Goal: Task Accomplishment & Management: Manage account settings

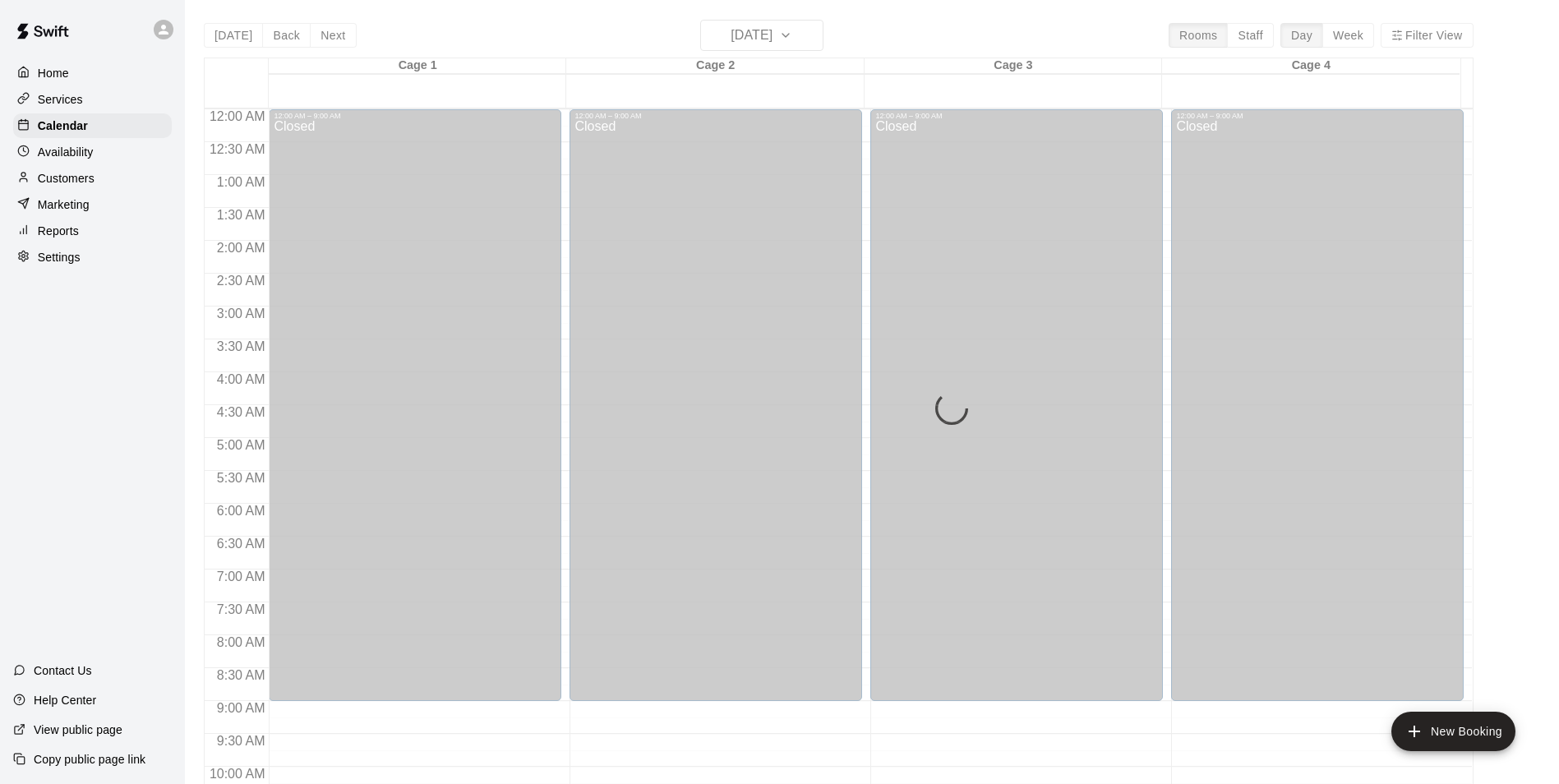
scroll to position [885, 0]
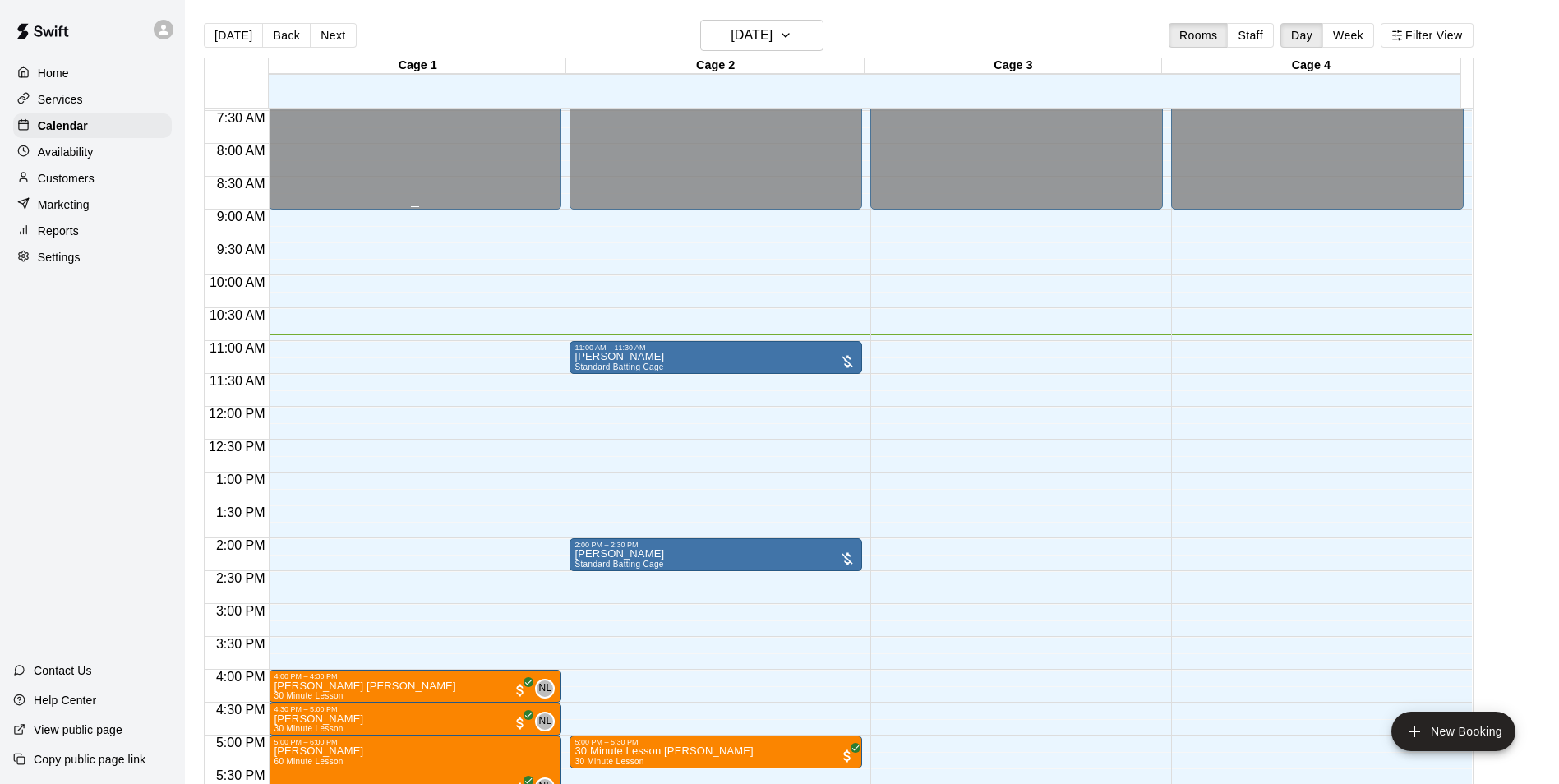
scroll to position [575, 0]
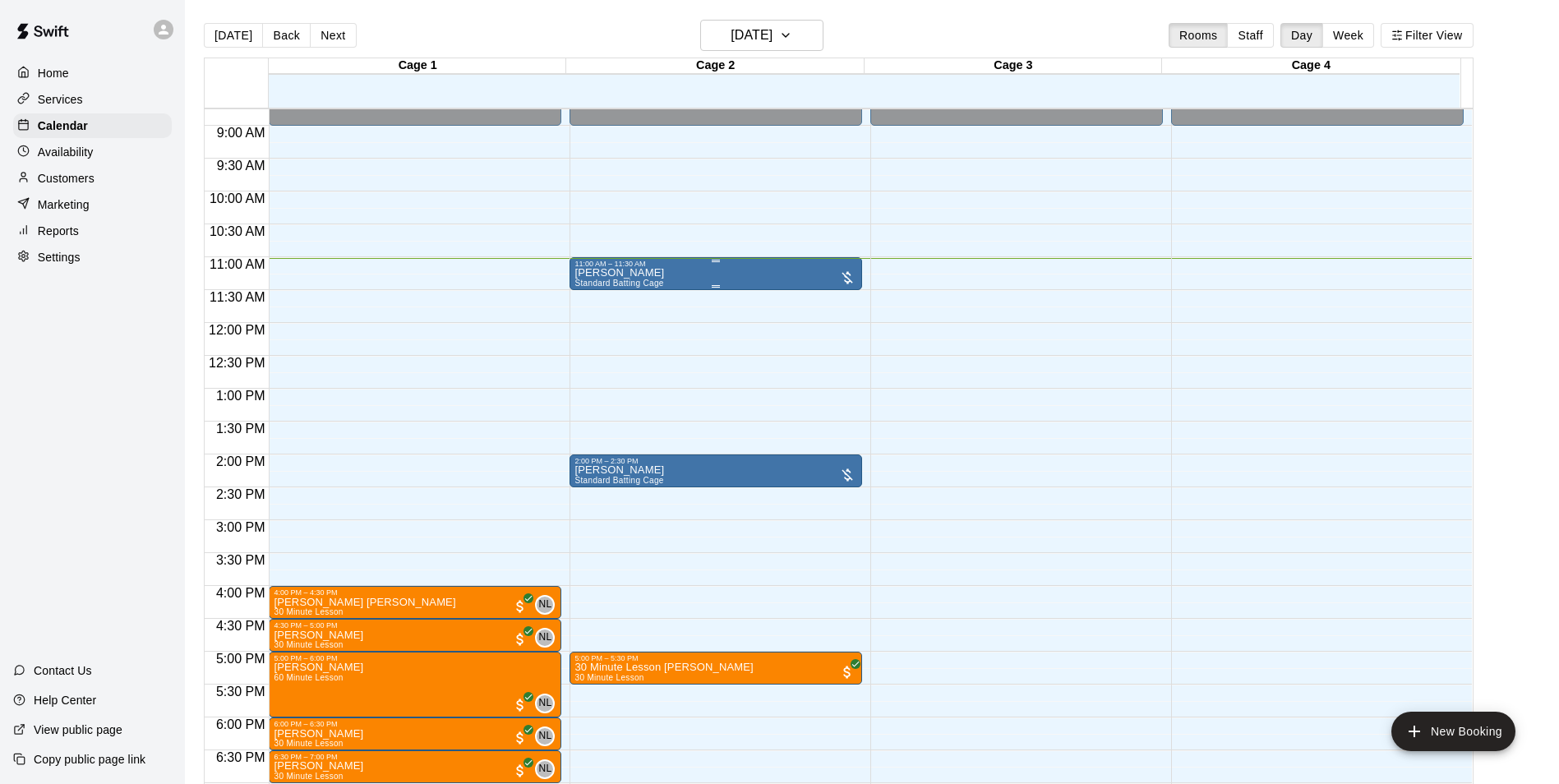
click at [685, 268] on div "11:00 AM – 11:30 AM" at bounding box center [715, 264] width 283 height 8
click at [584, 322] on img "edit" at bounding box center [590, 317] width 19 height 19
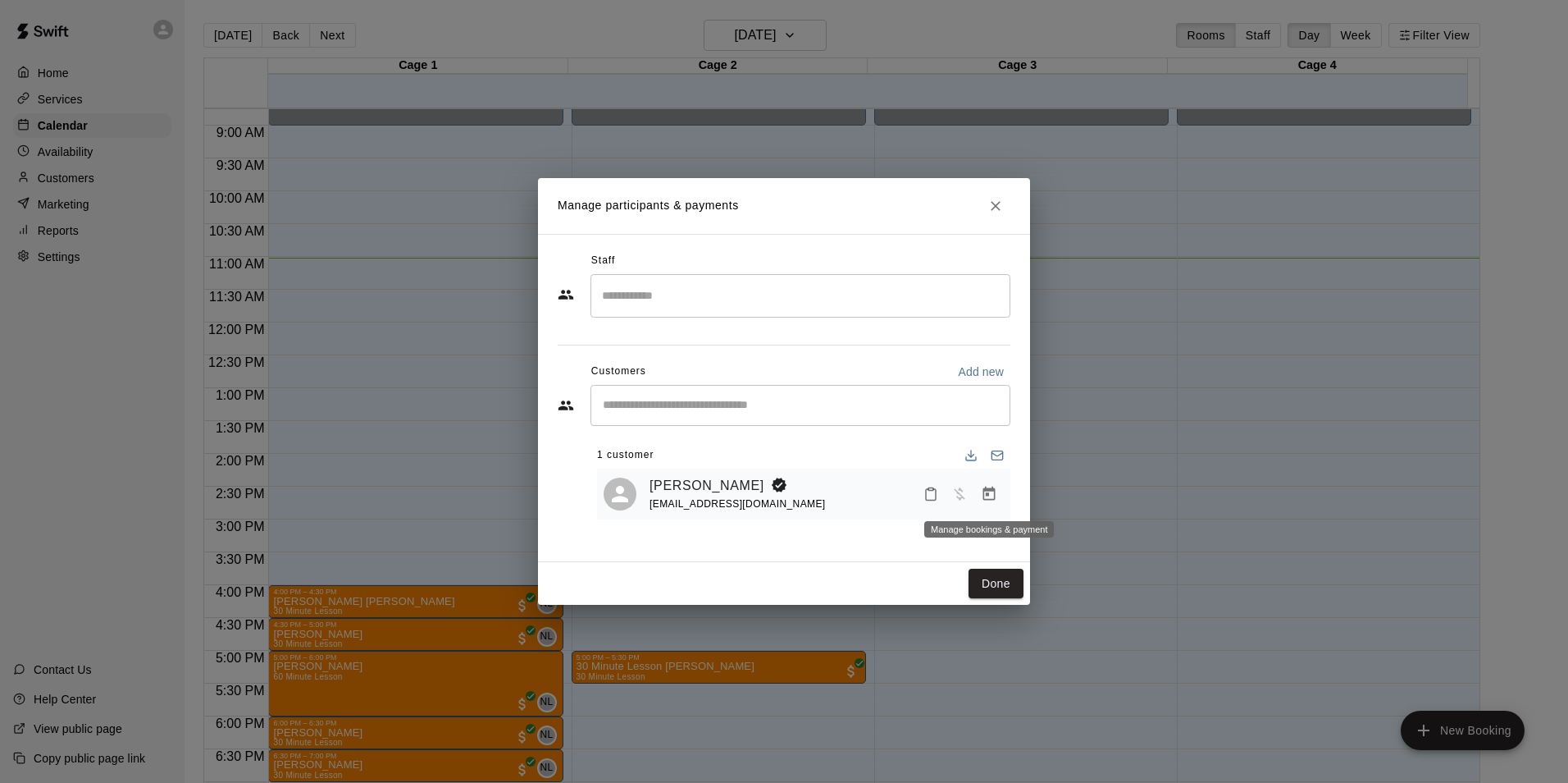
click at [989, 498] on icon "Manage bookings & payment" at bounding box center [989, 494] width 17 height 17
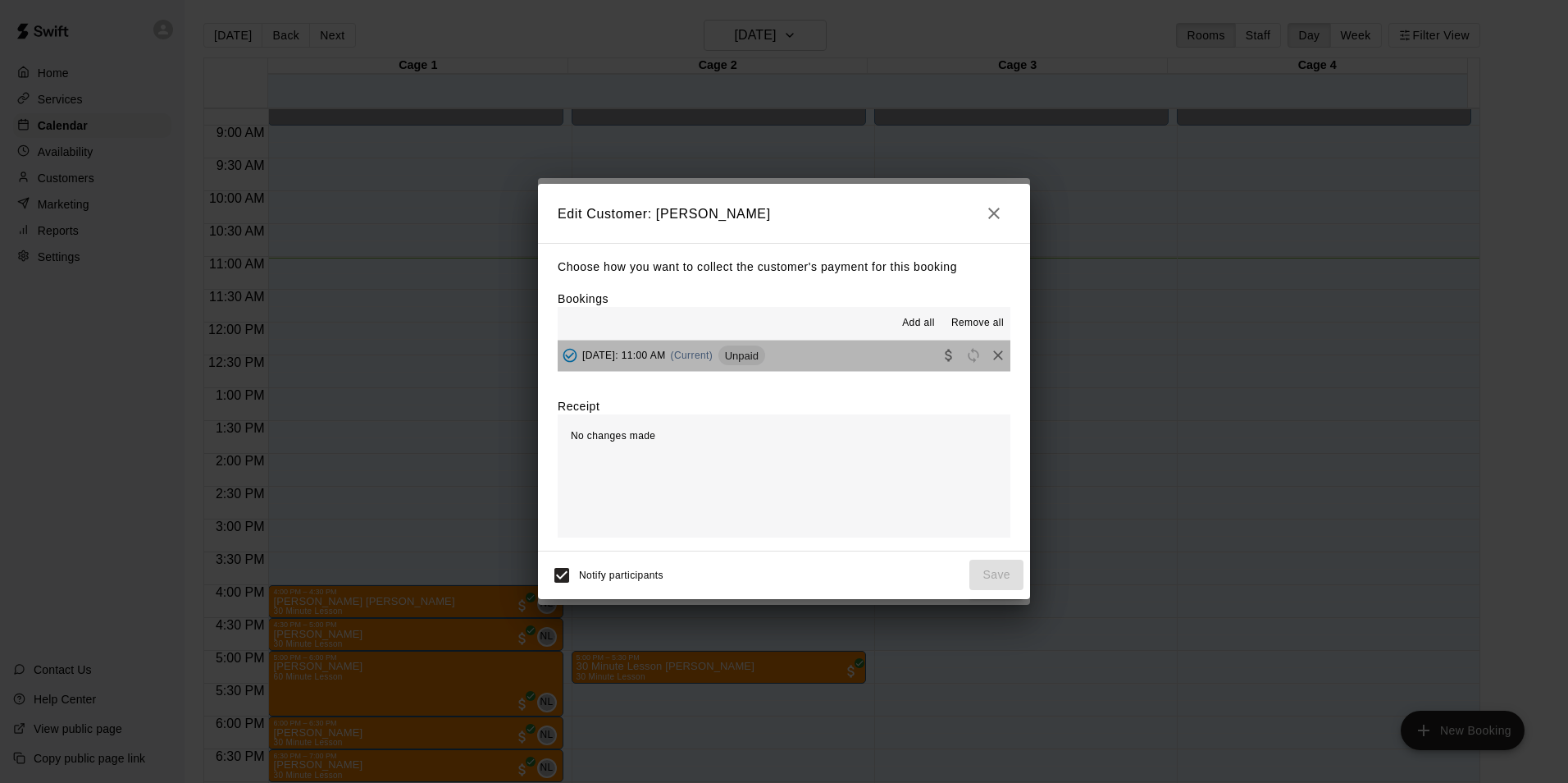
click at [862, 361] on button "[DATE]: 11:00 AM (Current) Unpaid" at bounding box center [784, 355] width 453 height 31
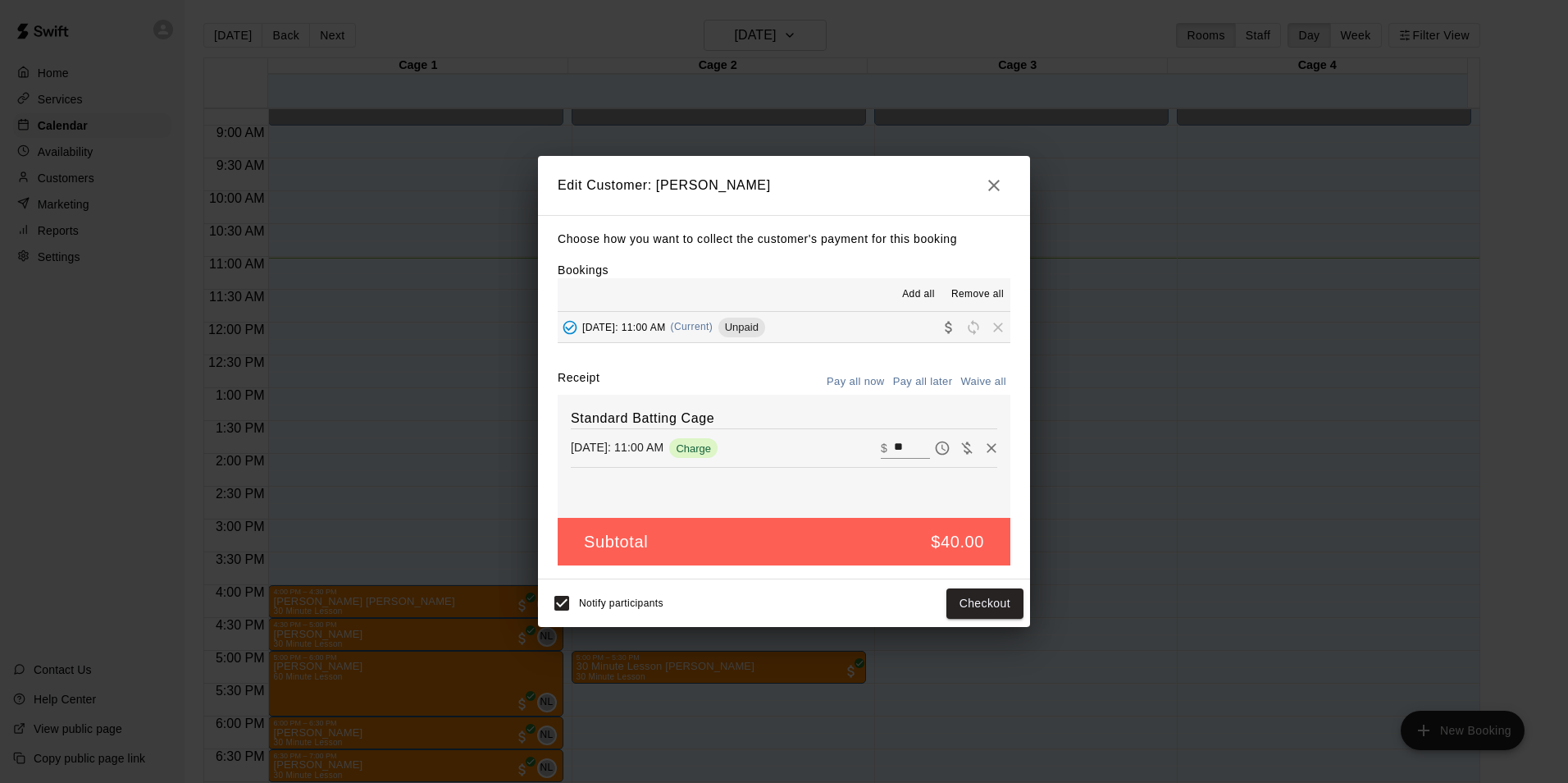
click at [1012, 178] on h2 "Edit Customer: [PERSON_NAME]" at bounding box center [784, 185] width 493 height 59
click at [994, 188] on icon "button" at bounding box center [994, 185] width 20 height 20
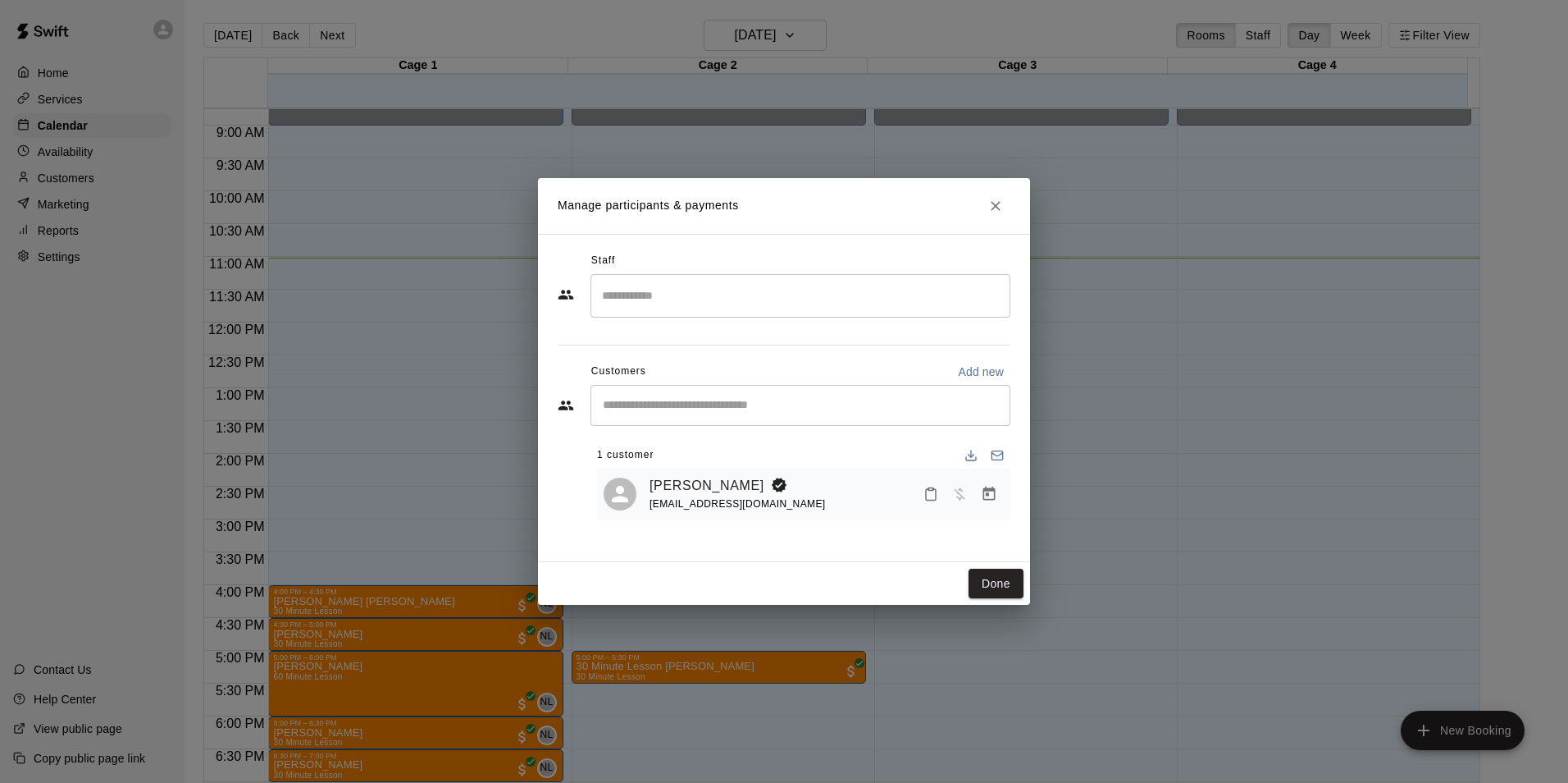
click at [999, 201] on icon "Close" at bounding box center [995, 205] width 17 height 17
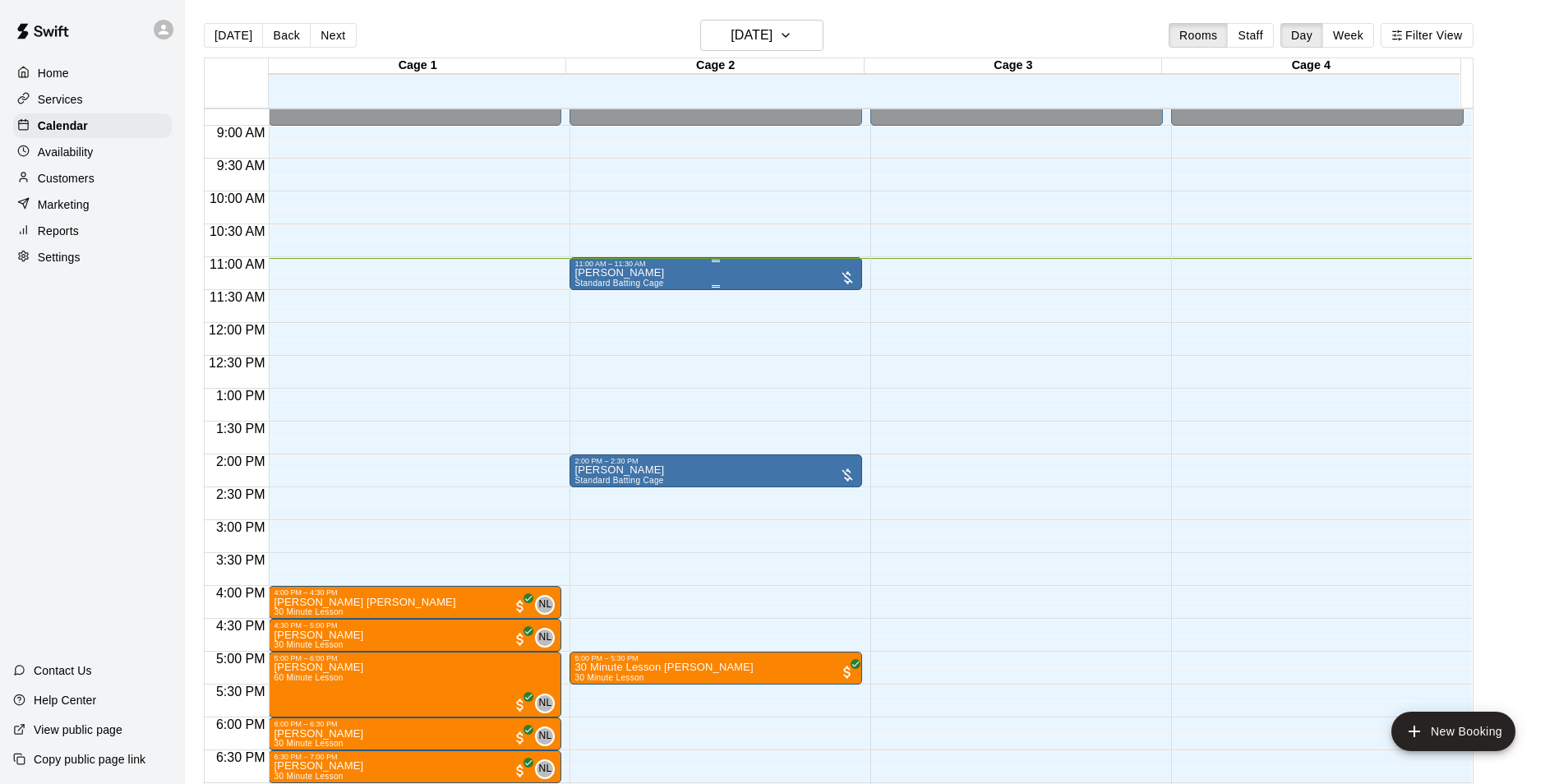
click at [632, 286] on div at bounding box center [715, 286] width 283 height 2
click at [589, 298] on icon "edit" at bounding box center [590, 303] width 20 height 20
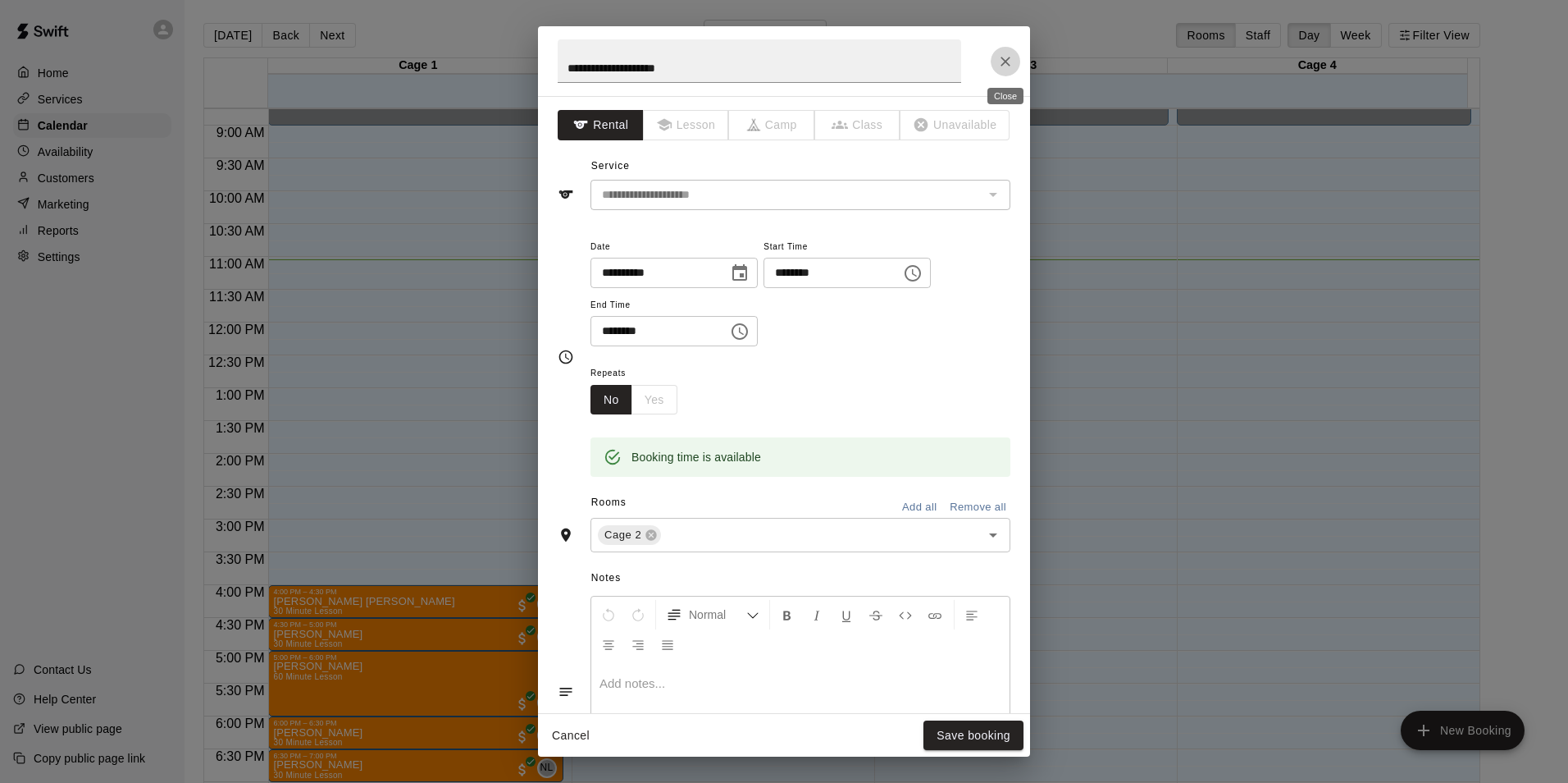
click at [1001, 55] on icon "Close" at bounding box center [1005, 61] width 17 height 17
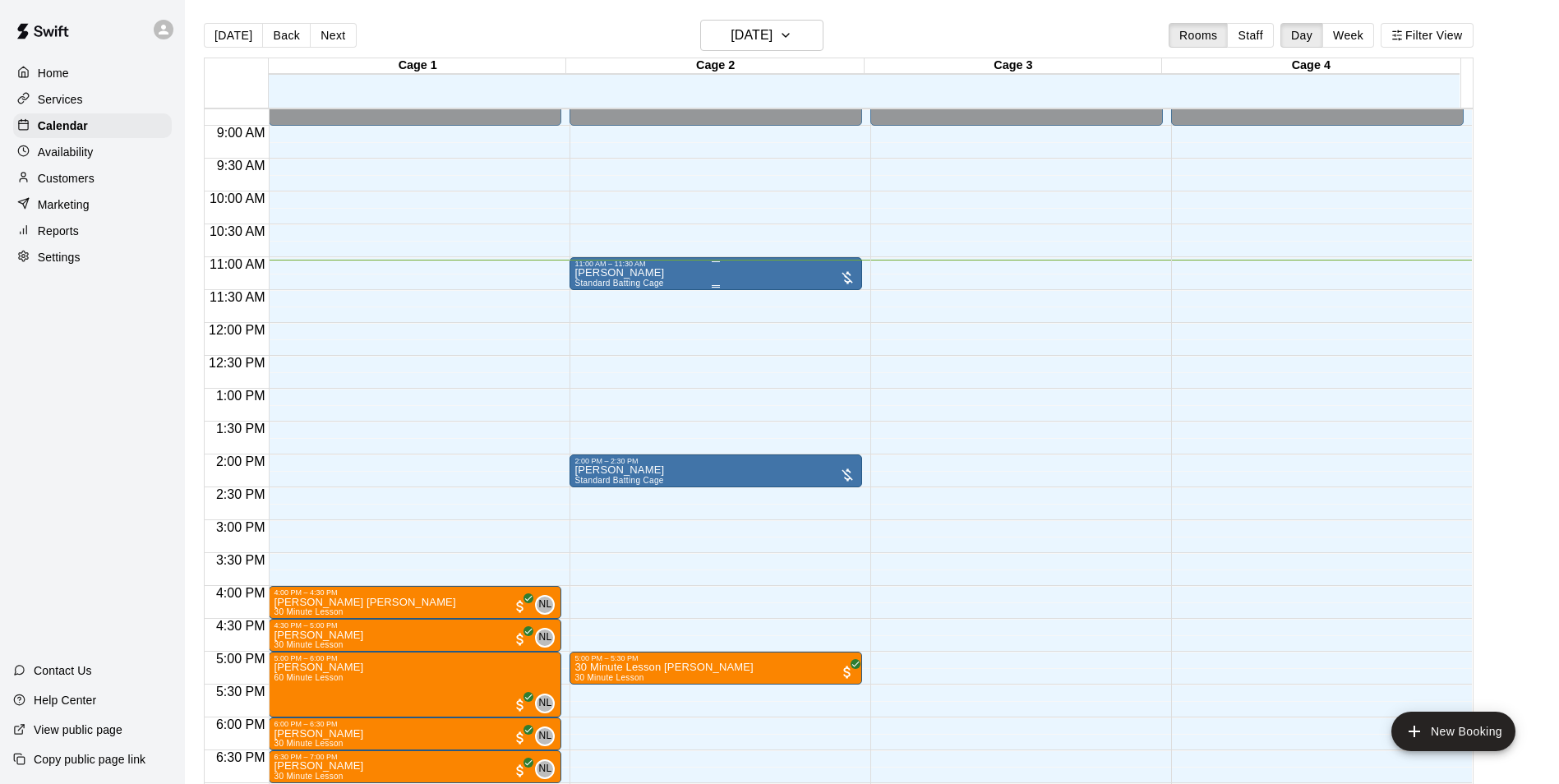
click at [729, 262] on div at bounding box center [715, 261] width 283 height 2
click at [598, 314] on img "edit" at bounding box center [590, 317] width 19 height 19
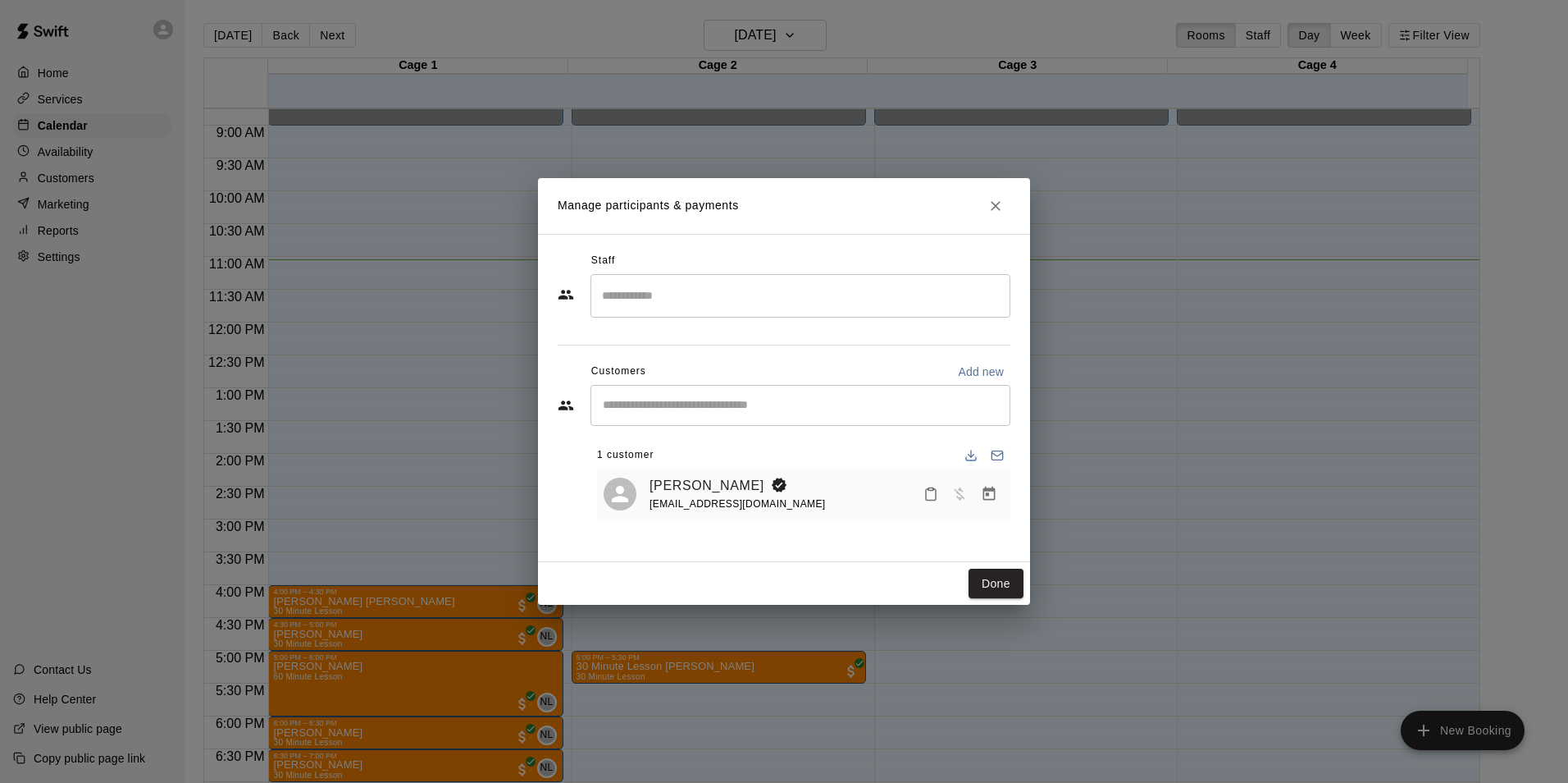
click at [982, 478] on div "[PERSON_NAME] [EMAIL_ADDRESS][DOMAIN_NAME]" at bounding box center [827, 494] width 355 height 39
click at [990, 496] on icon "Manage bookings & payment" at bounding box center [989, 494] width 17 height 17
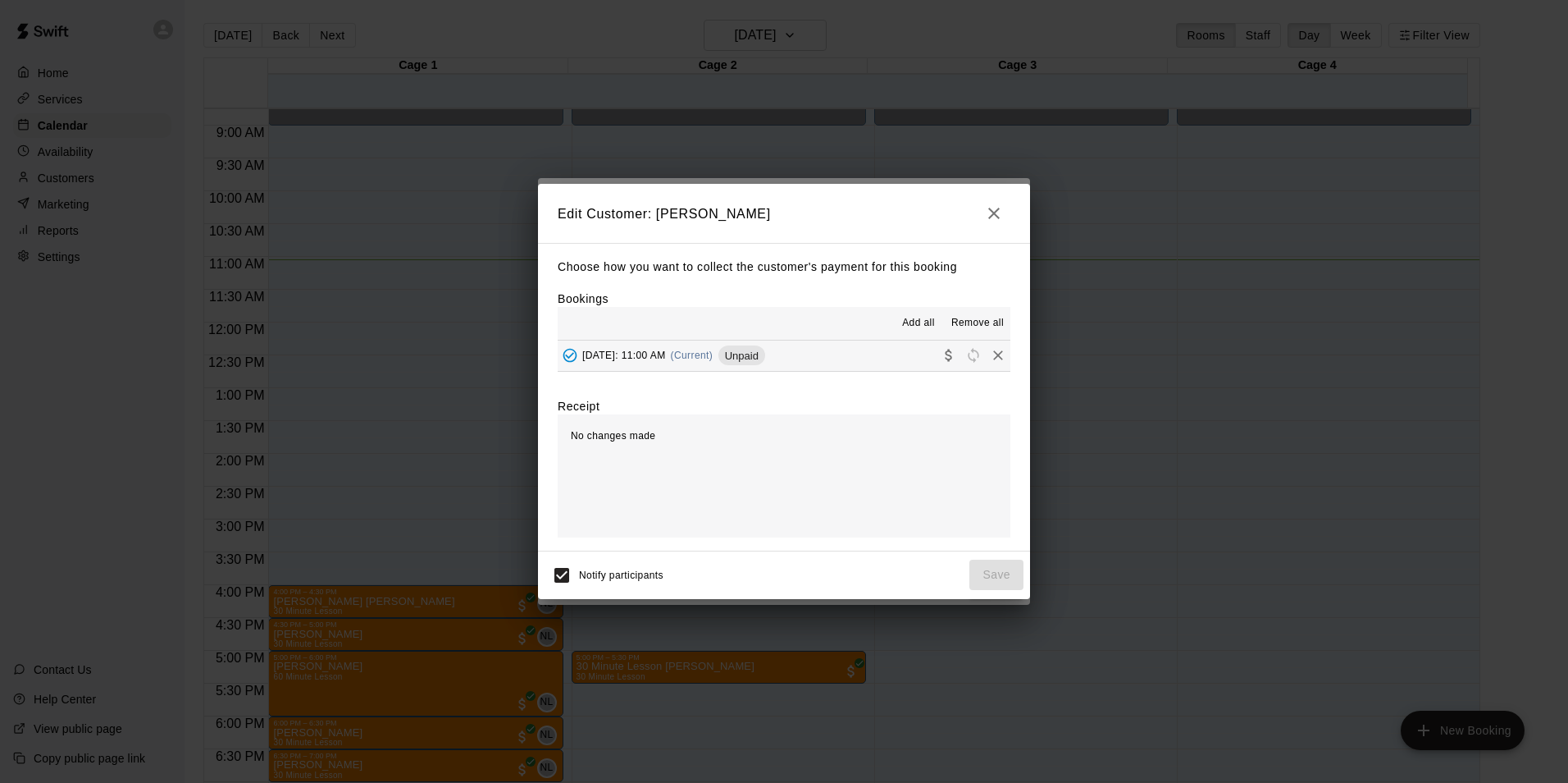
click at [714, 359] on span "(Current)" at bounding box center [692, 356] width 43 height 12
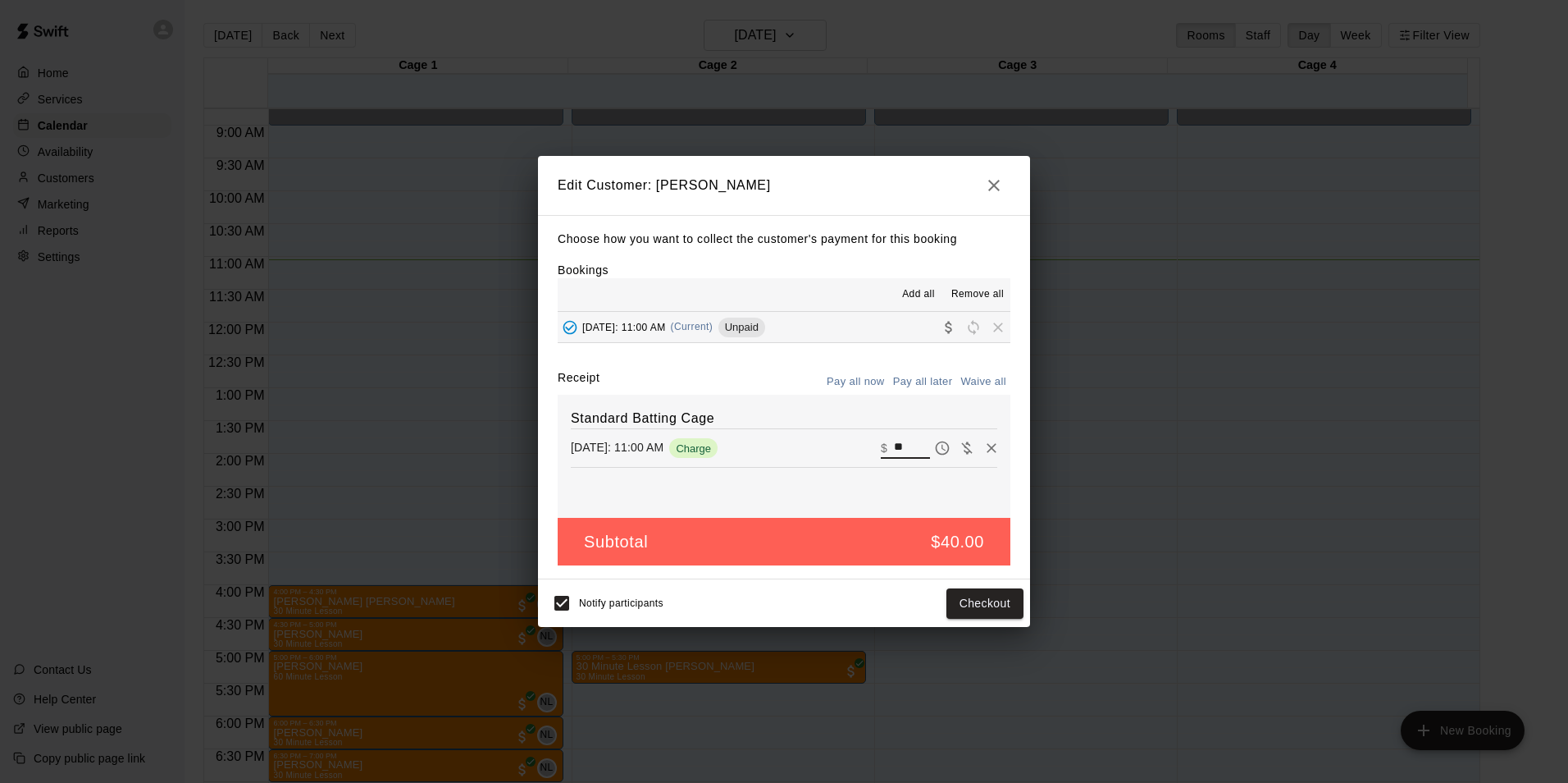
drag, startPoint x: 898, startPoint y: 453, endPoint x: 871, endPoint y: 449, distance: 27.3
click at [881, 449] on div "​ $ **" at bounding box center [906, 448] width 50 height 22
type input "**"
click at [987, 594] on button "Checkout" at bounding box center [985, 603] width 77 height 31
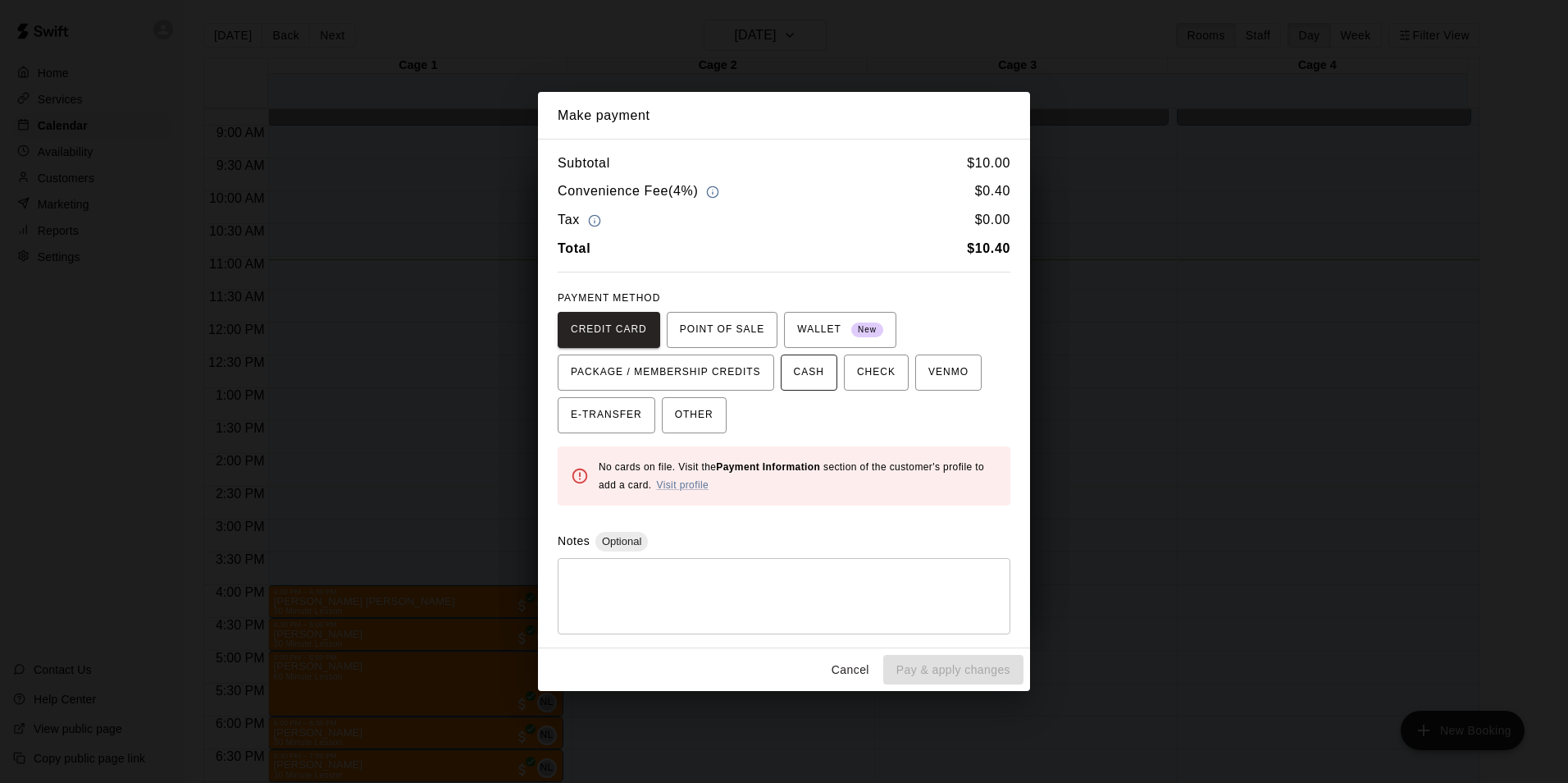
click at [799, 374] on span "CASH" at bounding box center [809, 372] width 31 height 26
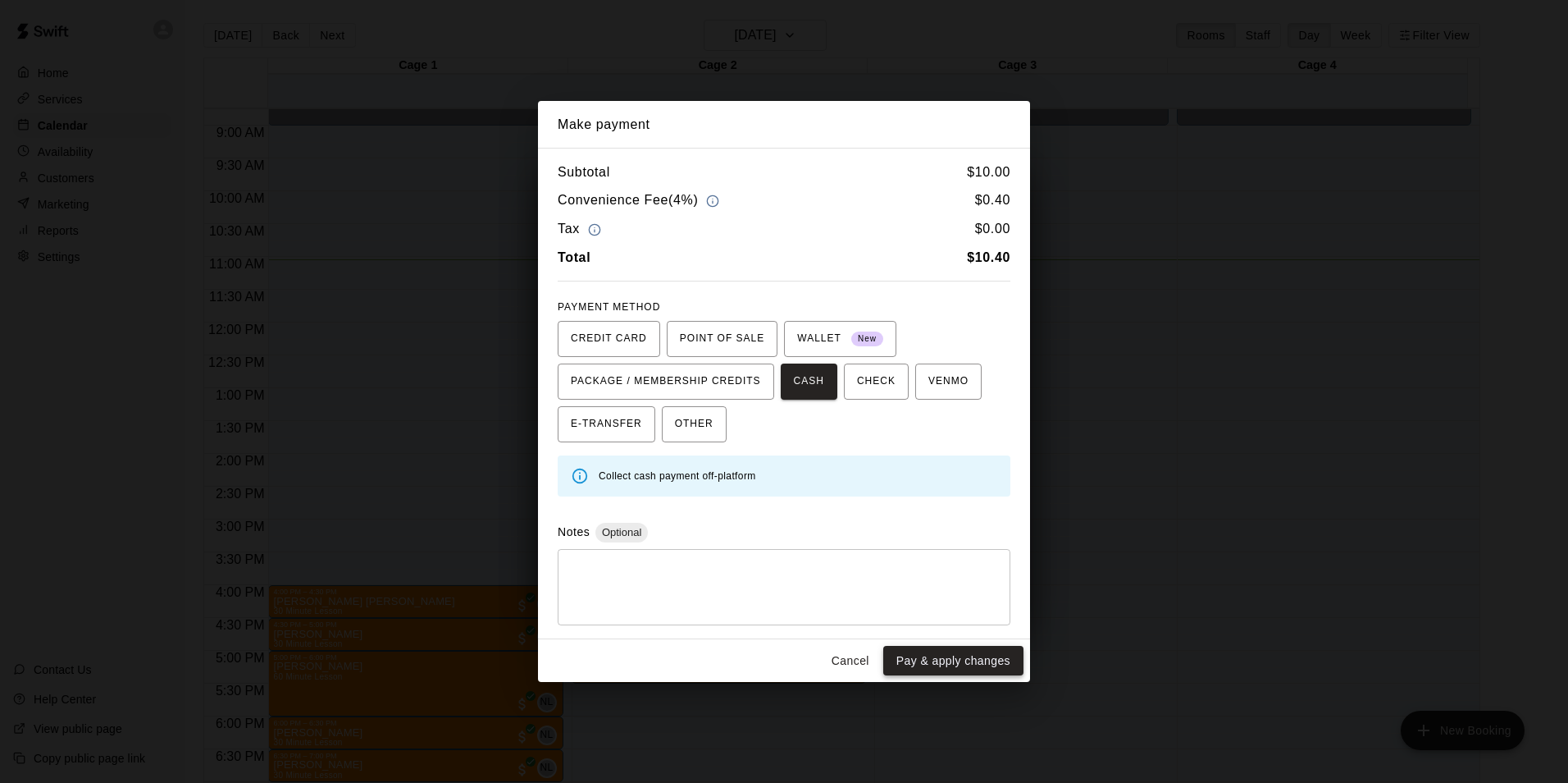
click at [977, 667] on button "Pay & apply changes" at bounding box center [953, 660] width 141 height 31
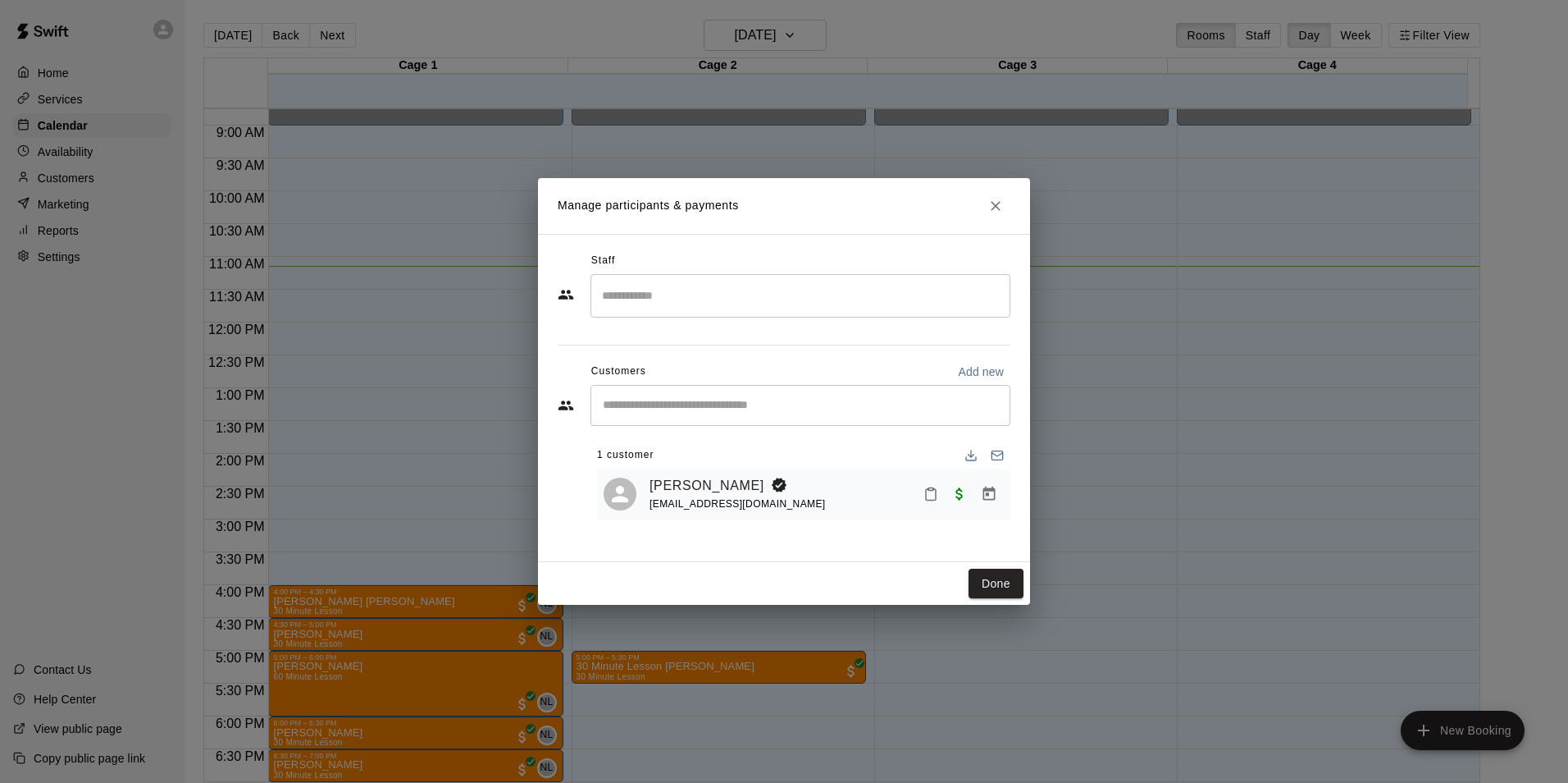
drag, startPoint x: 921, startPoint y: 506, endPoint x: 922, endPoint y: 499, distance: 7.1
click at [921, 504] on div at bounding box center [960, 494] width 87 height 30
click at [925, 495] on icon "Mark attendance" at bounding box center [931, 494] width 15 height 15
click at [999, 505] on p "[PERSON_NAME] attended" at bounding box center [1043, 501] width 145 height 17
click at [987, 572] on button "Done" at bounding box center [995, 584] width 55 height 31
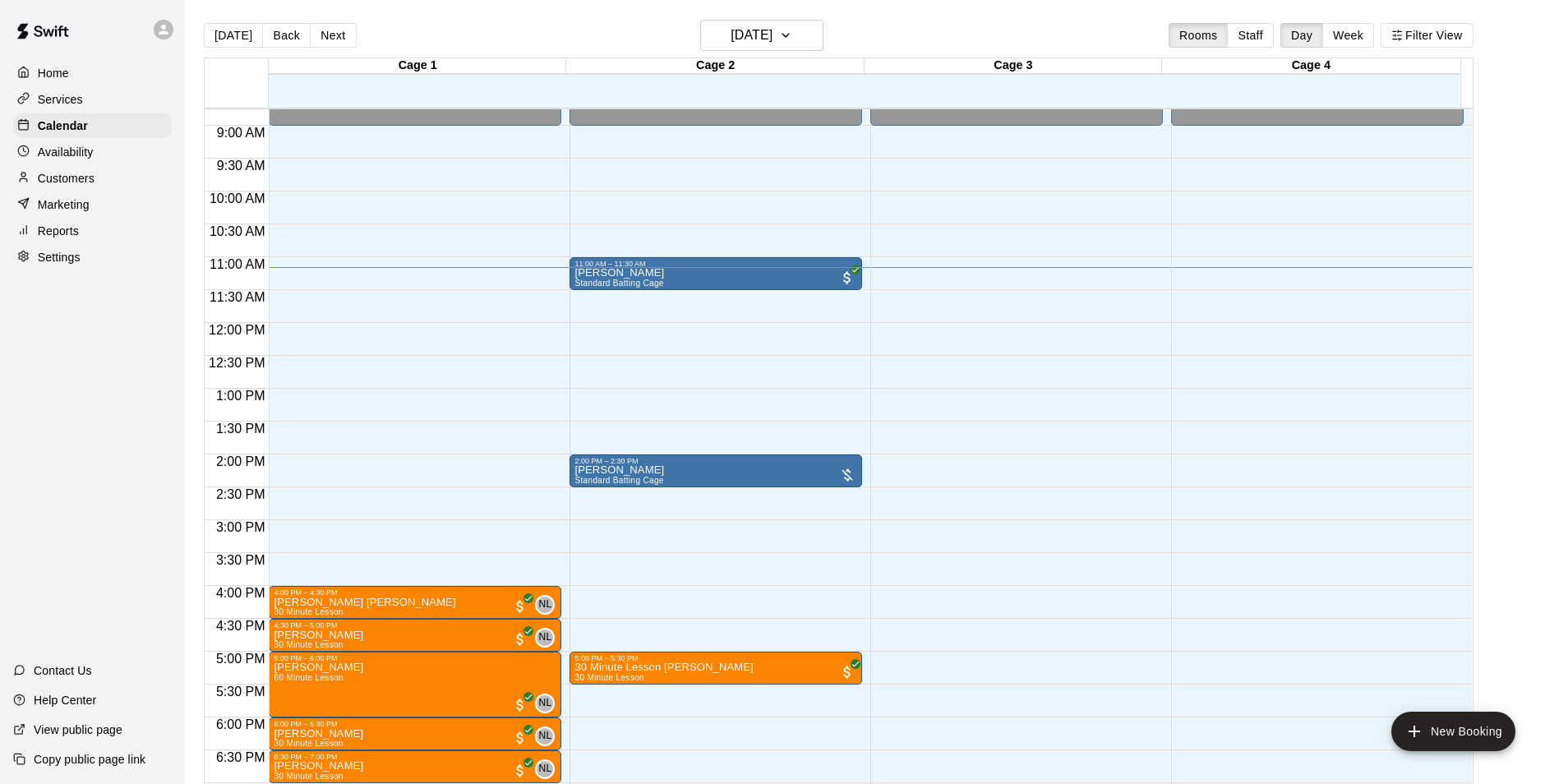
scroll to position [26, 0]
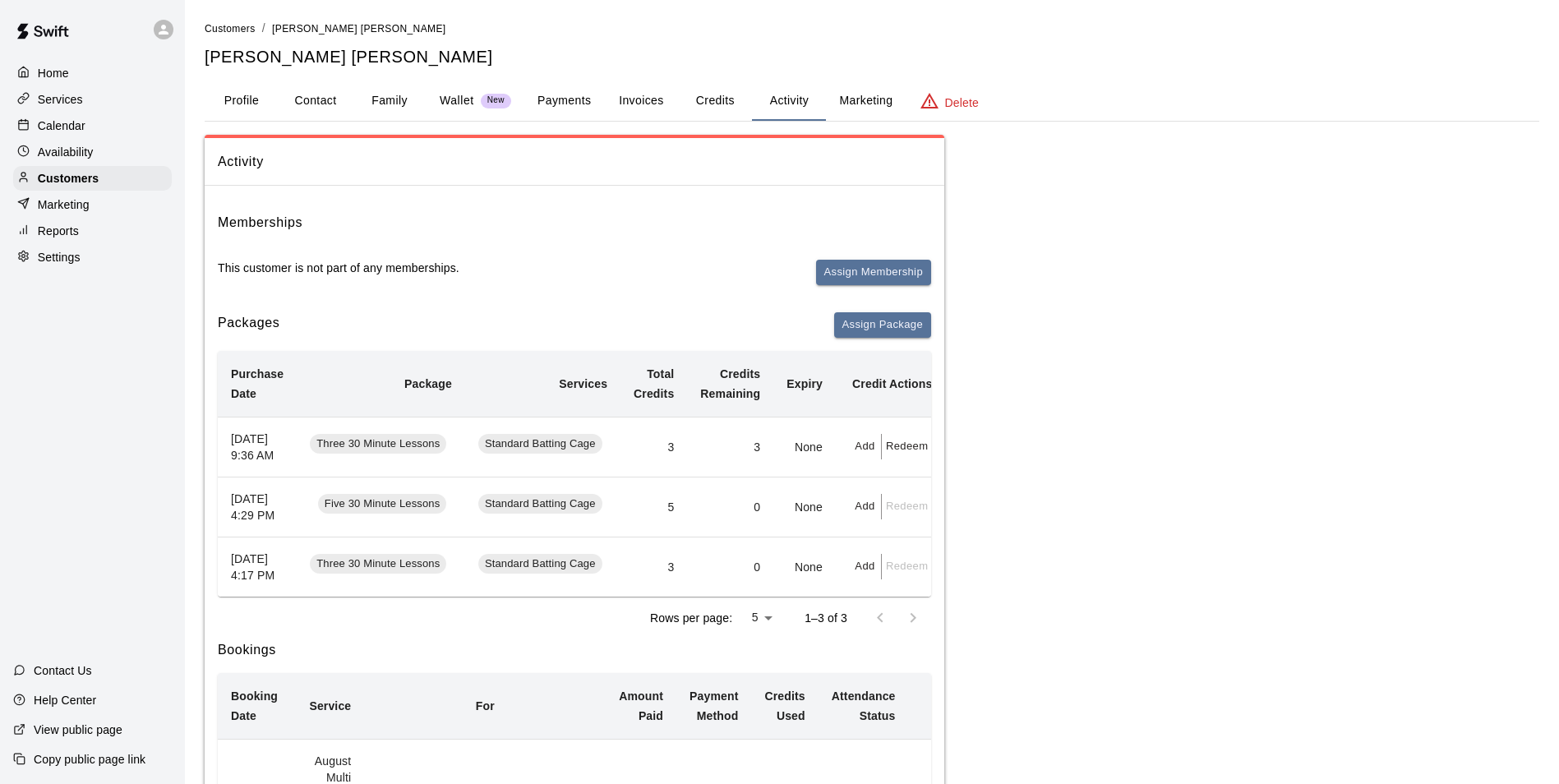
scroll to position [49, 0]
